Goal: Task Accomplishment & Management: Use online tool/utility

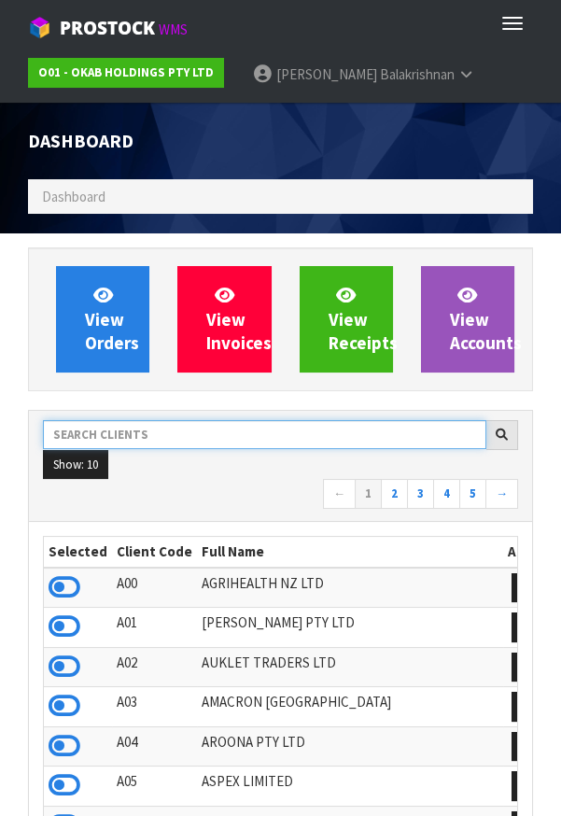
click at [194, 433] on input "text" at bounding box center [265, 434] width 444 height 29
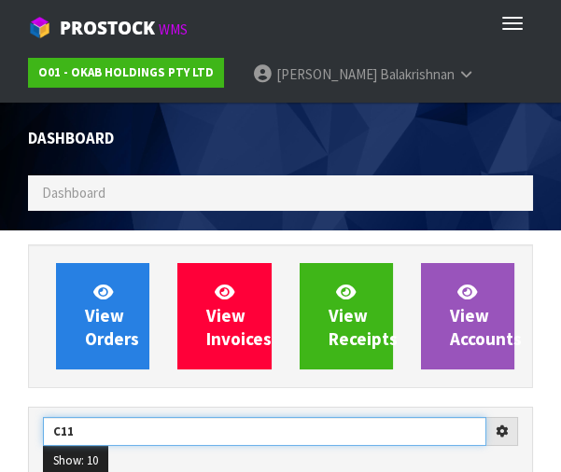
type input "C11"
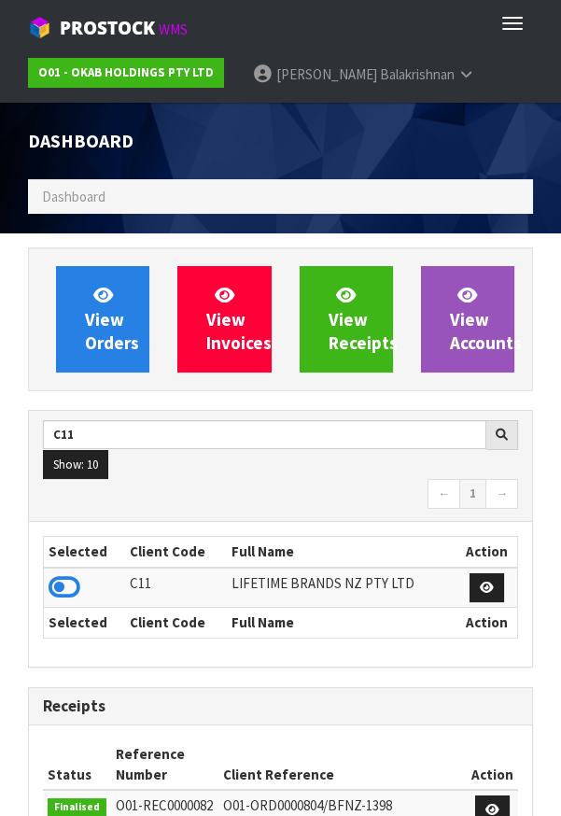
click at [72, 589] on icon at bounding box center [65, 587] width 32 height 28
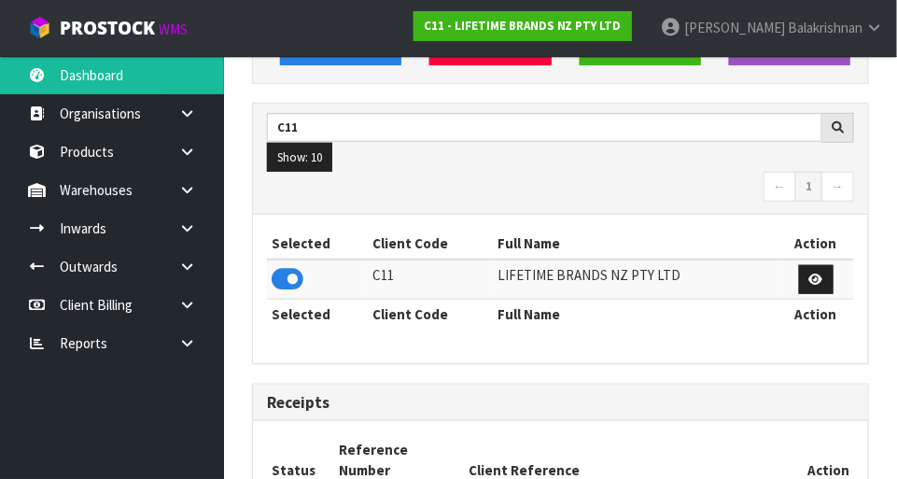
scroll to position [0, 0]
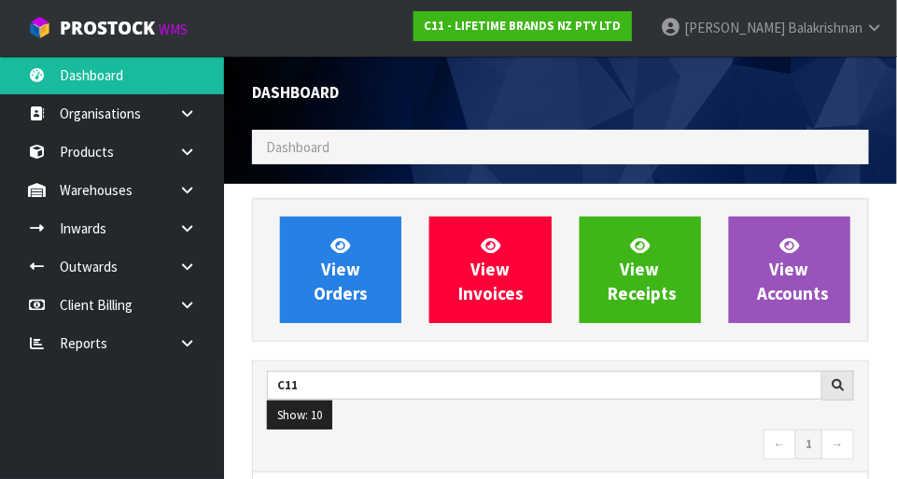
click at [560, 11] on link "Raj Balakrishnan" at bounding box center [771, 28] width 251 height 56
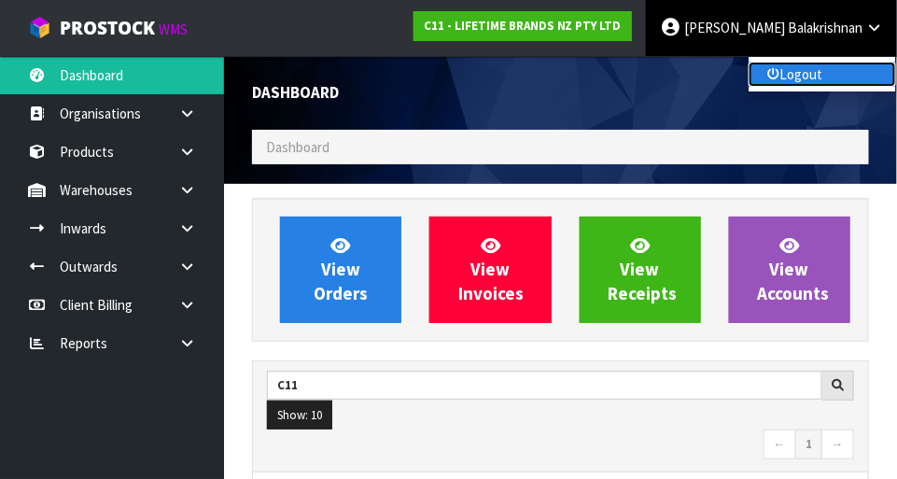
click at [560, 73] on link "Logout" at bounding box center [823, 74] width 148 height 25
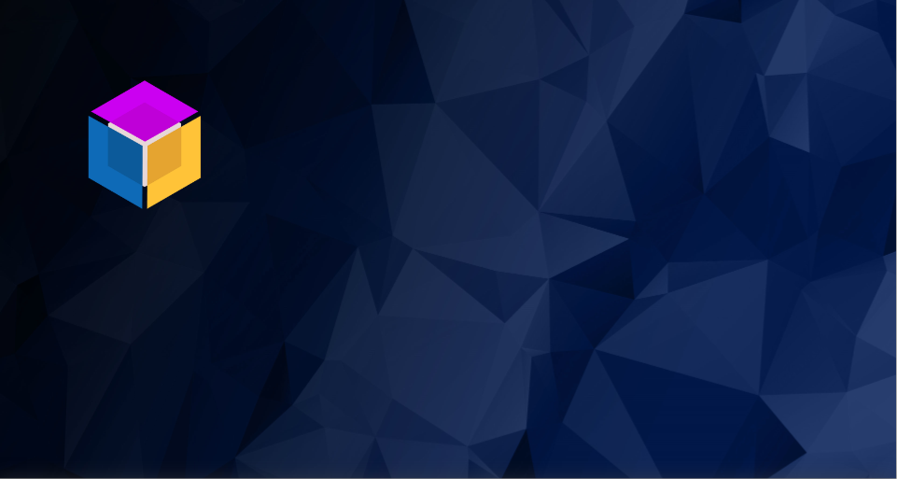
click at [163, 134] on img at bounding box center [145, 145] width 140 height 140
click at [163, 145] on img at bounding box center [145, 145] width 140 height 140
click at [177, 123] on img at bounding box center [145, 145] width 140 height 140
click at [186, 136] on img at bounding box center [145, 145] width 140 height 140
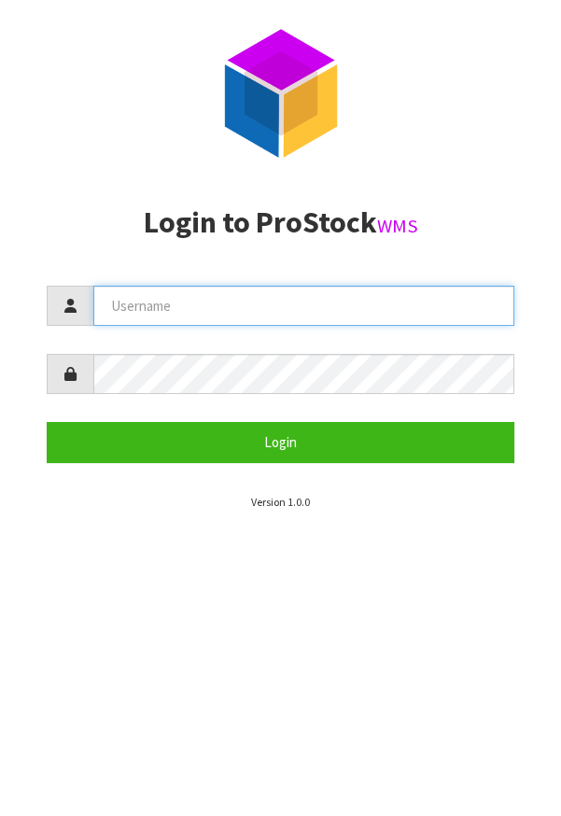
click at [231, 321] on input "text" at bounding box center [303, 306] width 421 height 40
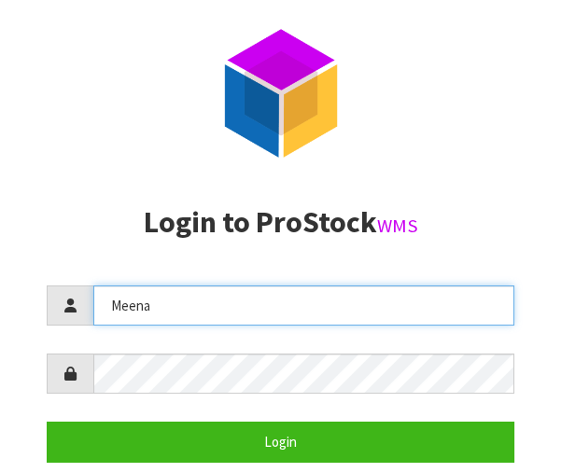
type input "Meena"
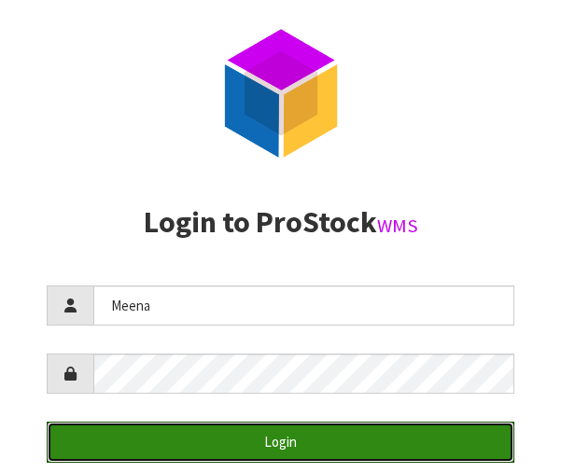
click at [388, 444] on button "Login" at bounding box center [281, 442] width 468 height 40
